Goal: Information Seeking & Learning: Find specific fact

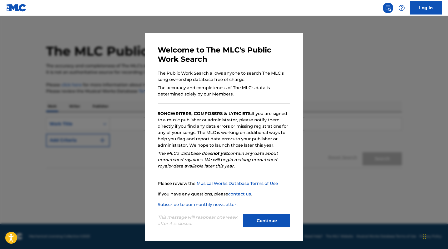
click at [267, 220] on button "Continue" at bounding box center [266, 220] width 47 height 13
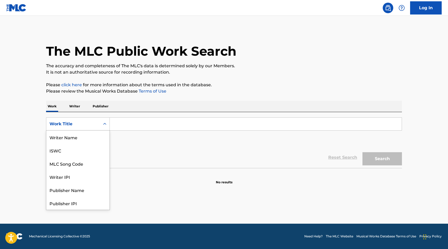
click at [100, 122] on div "Search Form" at bounding box center [104, 123] width 9 height 9
click at [78, 138] on div "MLC Song Code" at bounding box center [77, 136] width 63 height 13
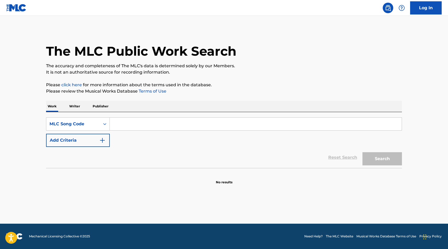
click at [126, 126] on input "Search Form" at bounding box center [256, 123] width 292 height 13
paste input "SH5VXX"
type input "SH5VXX"
click at [363, 152] on button "Search" at bounding box center [382, 158] width 39 height 13
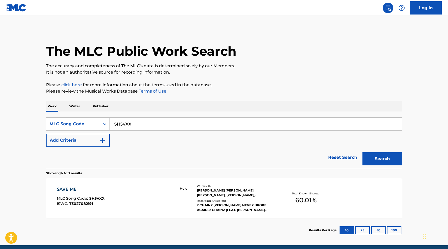
click at [131, 201] on div "SAVE ME MLC Song Code : SH5VXX ISWC : T3027082191 Hold" at bounding box center [124, 198] width 135 height 24
